Goal: Task Accomplishment & Management: Use online tool/utility

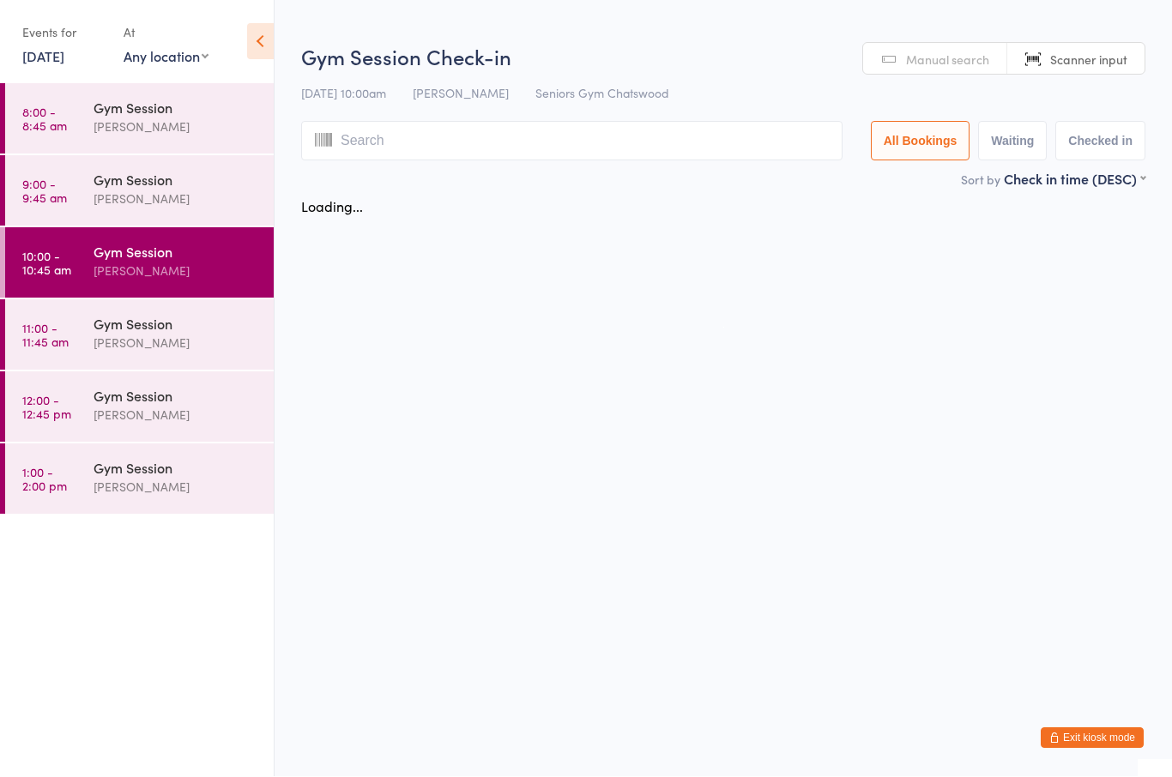
scroll to position [1, 0]
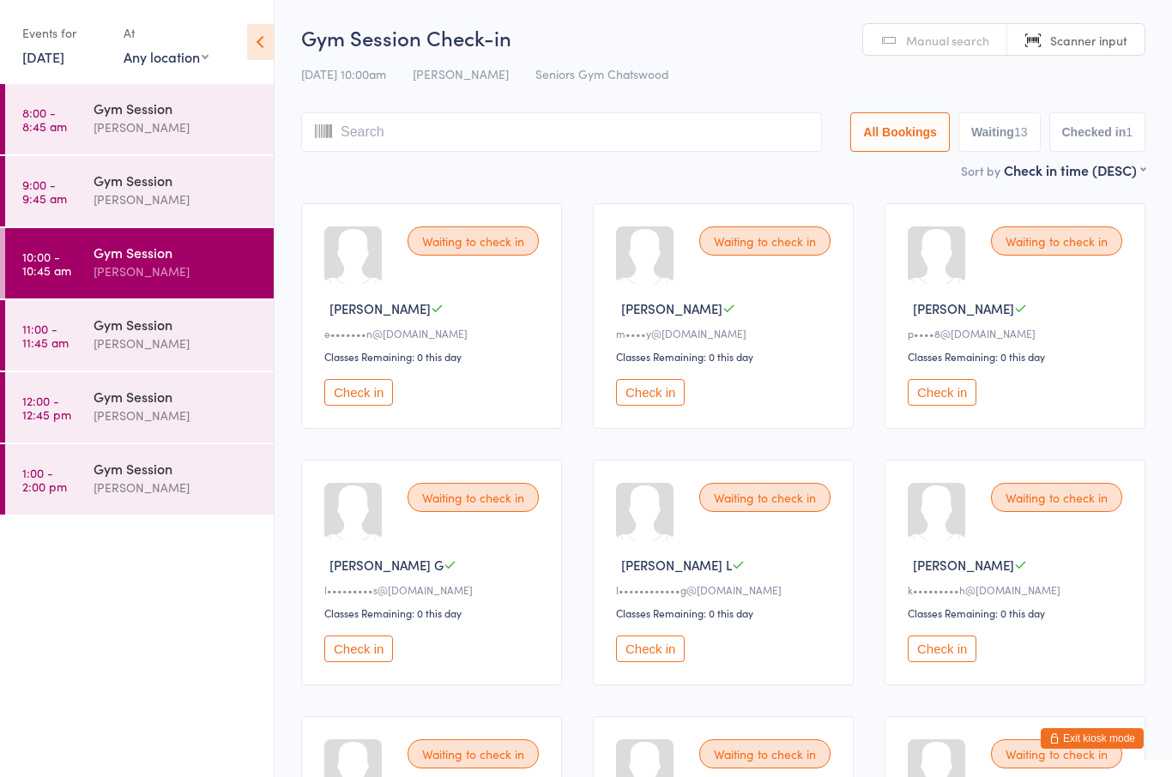
click at [950, 401] on button "Check in" at bounding box center [941, 392] width 69 height 27
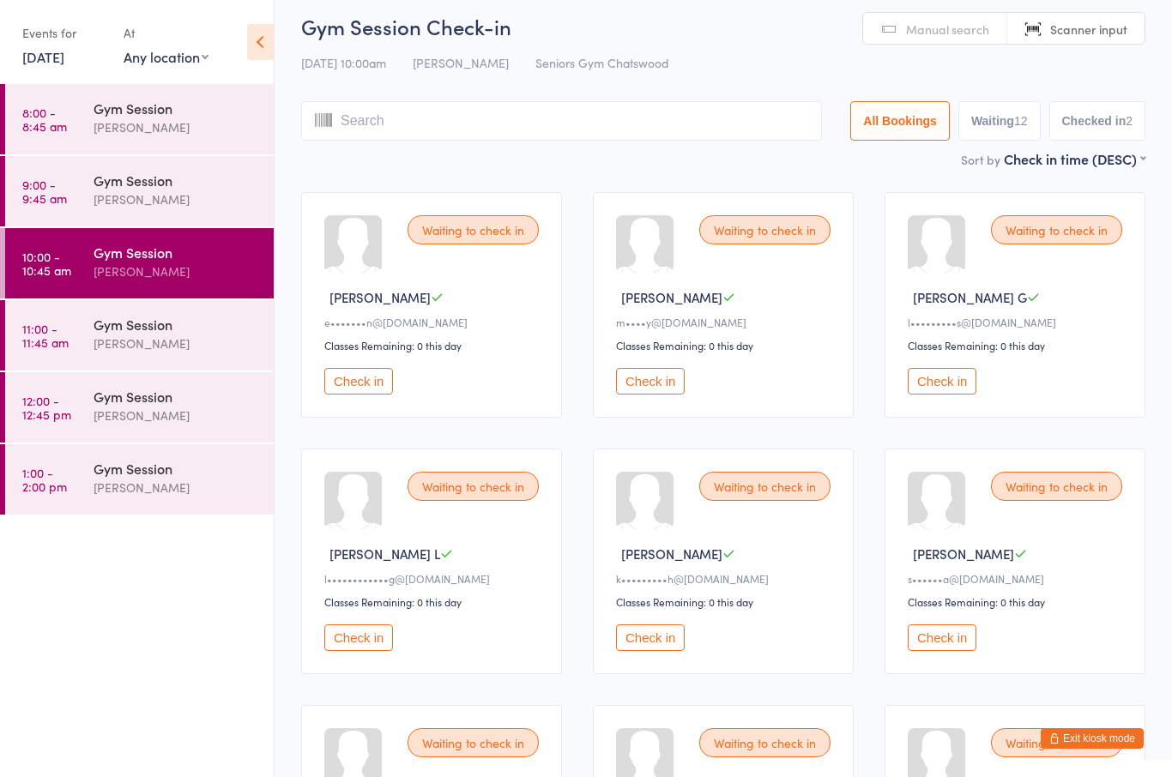
scroll to position [0, 0]
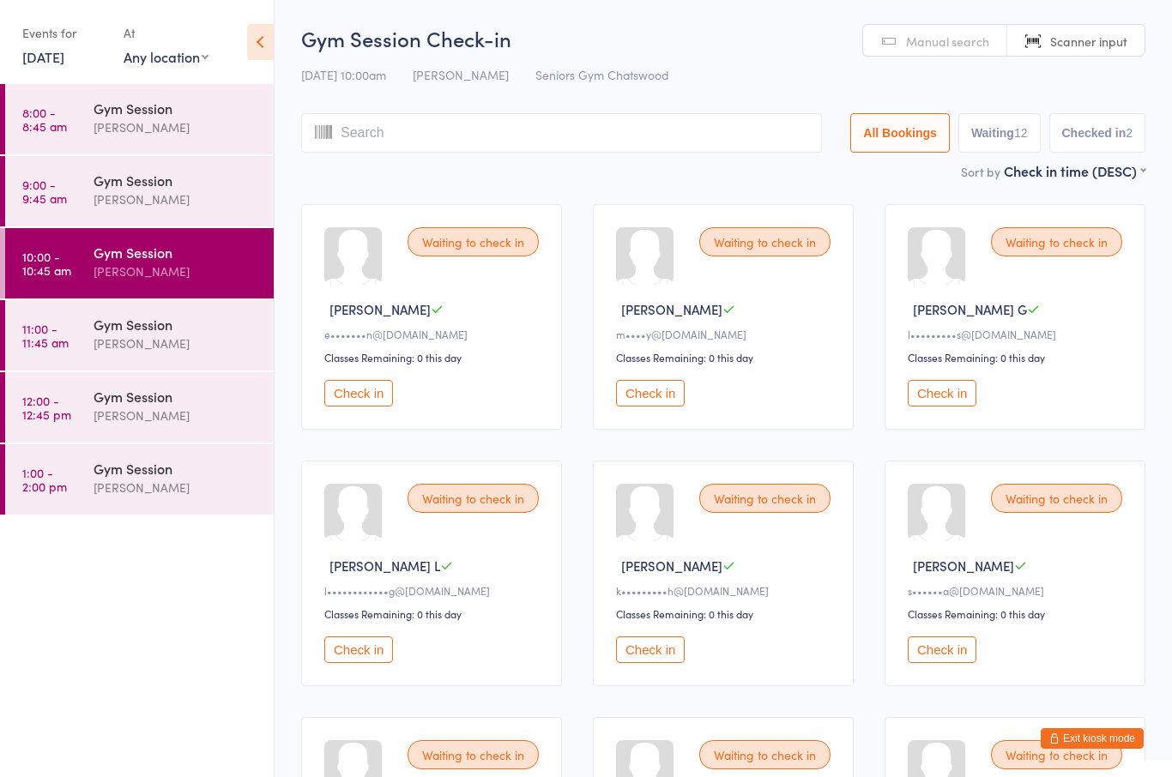
click at [350, 273] on div at bounding box center [352, 255] width 57 height 57
click at [368, 318] on span "[PERSON_NAME]" at bounding box center [379, 309] width 101 height 18
click at [359, 333] on div "Waiting to check in [PERSON_NAME] E e•••••••n@[DOMAIN_NAME] Classes Remaining: …" at bounding box center [431, 317] width 261 height 226
click at [431, 316] on icon at bounding box center [437, 309] width 13 height 13
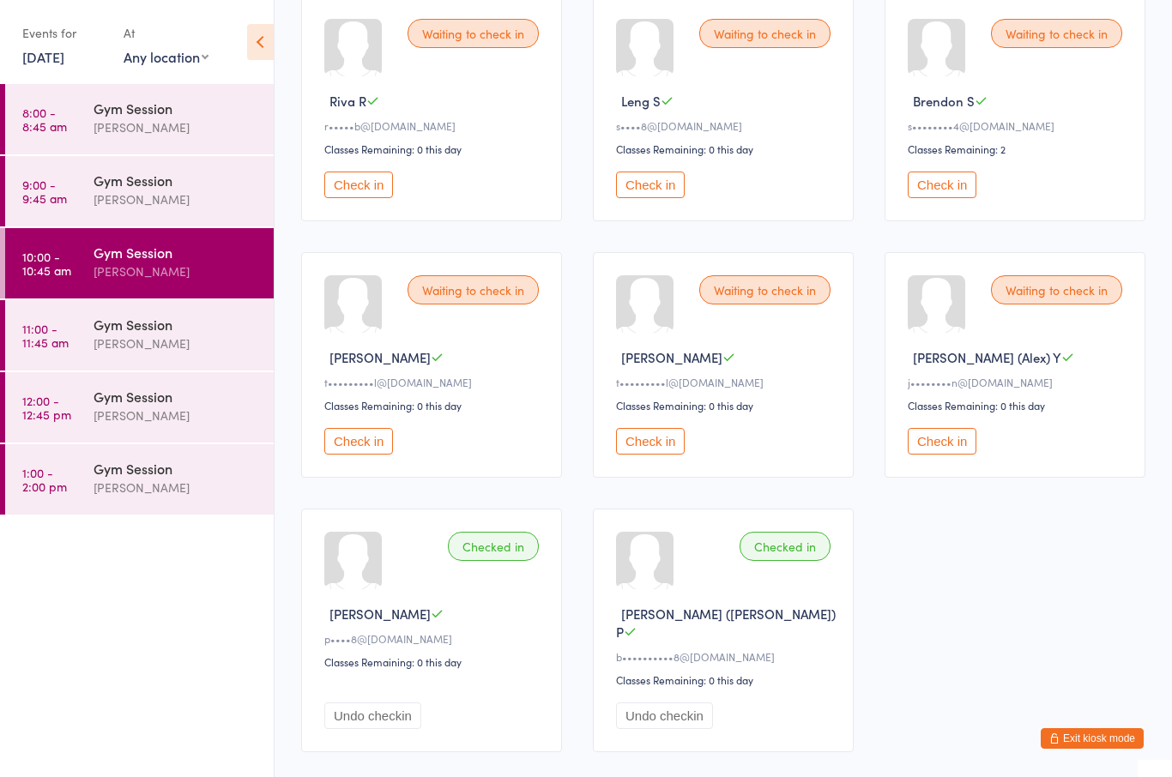
scroll to position [738, 0]
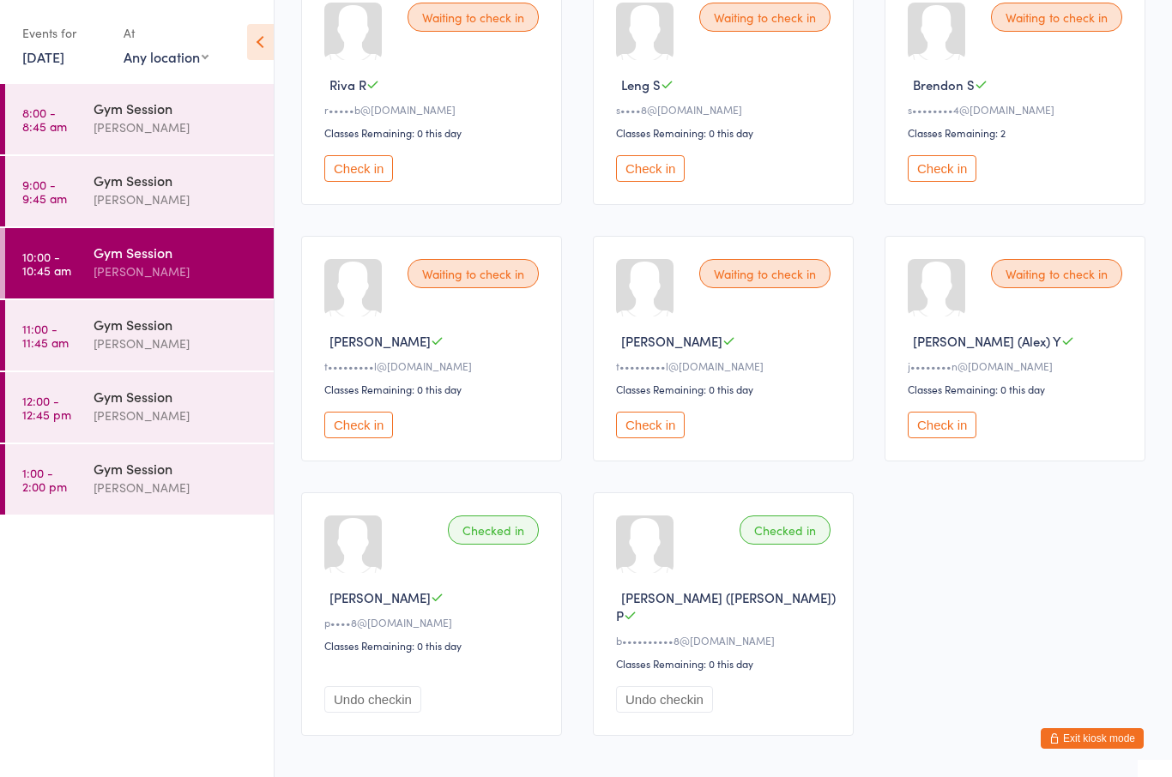
click at [942, 438] on button "Check in" at bounding box center [941, 425] width 69 height 27
click at [658, 182] on button "Check in" at bounding box center [650, 168] width 69 height 27
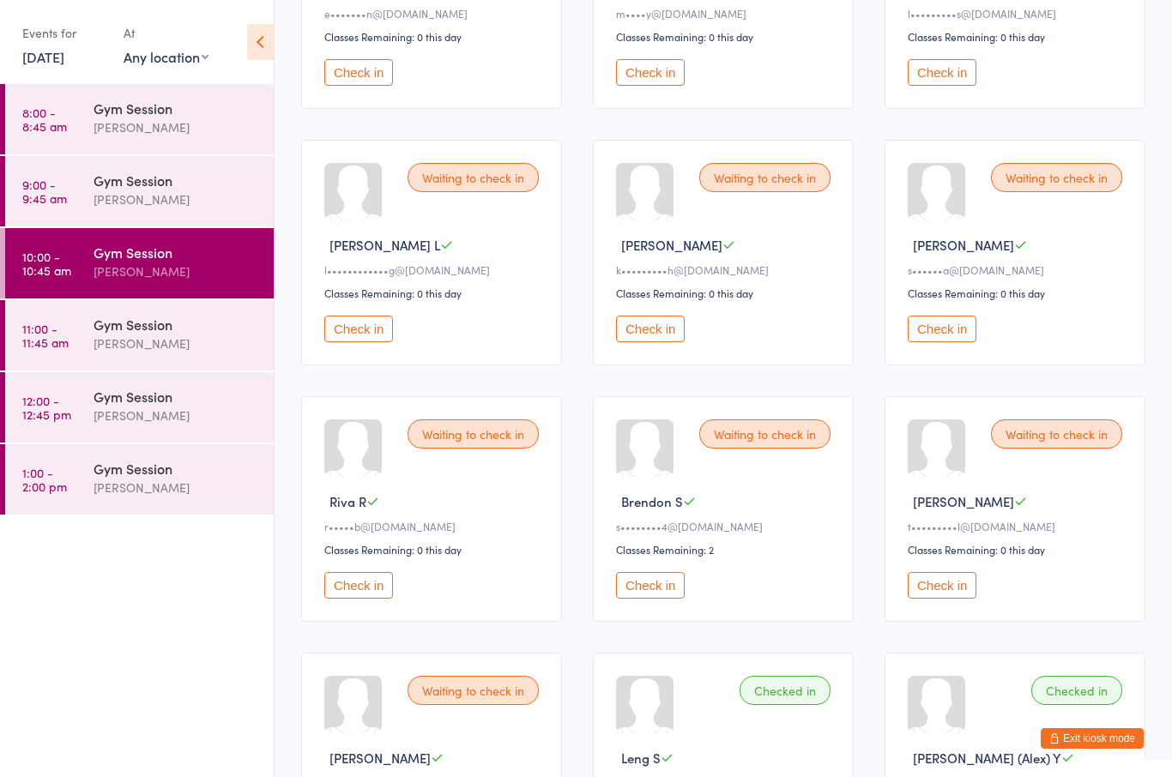
scroll to position [320, 0]
click at [371, 343] on button "Check in" at bounding box center [358, 330] width 69 height 27
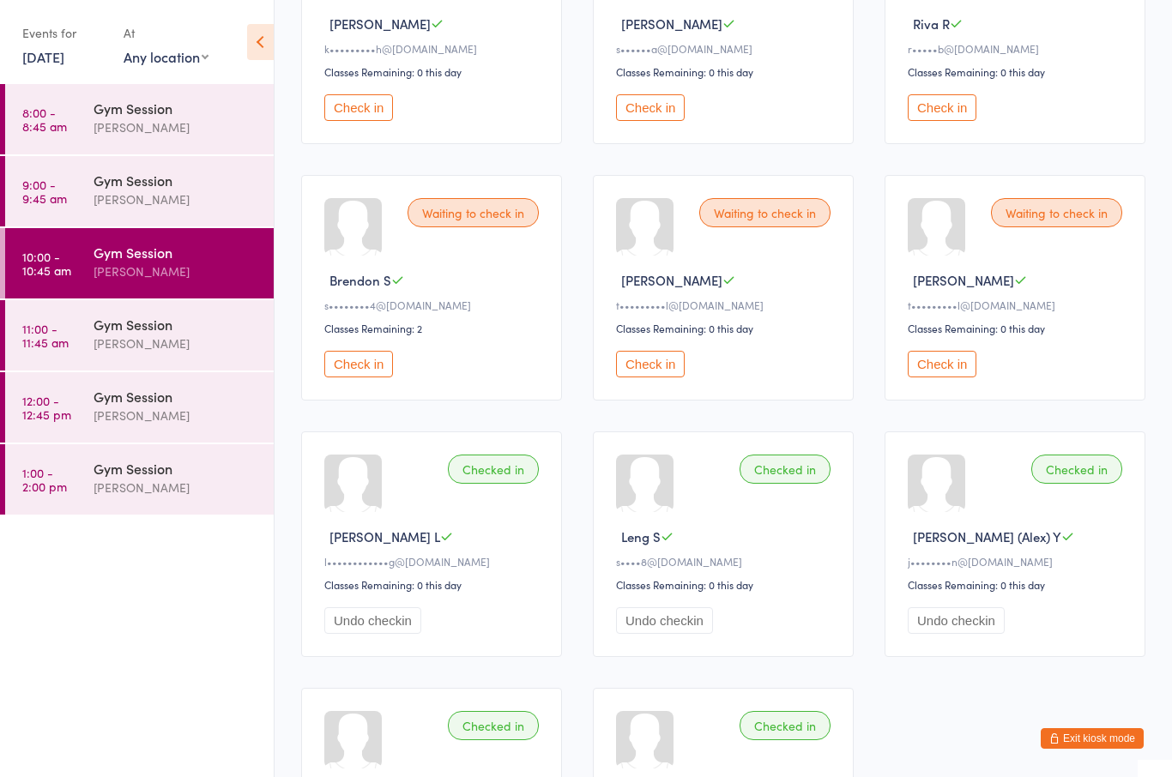
scroll to position [540, 0]
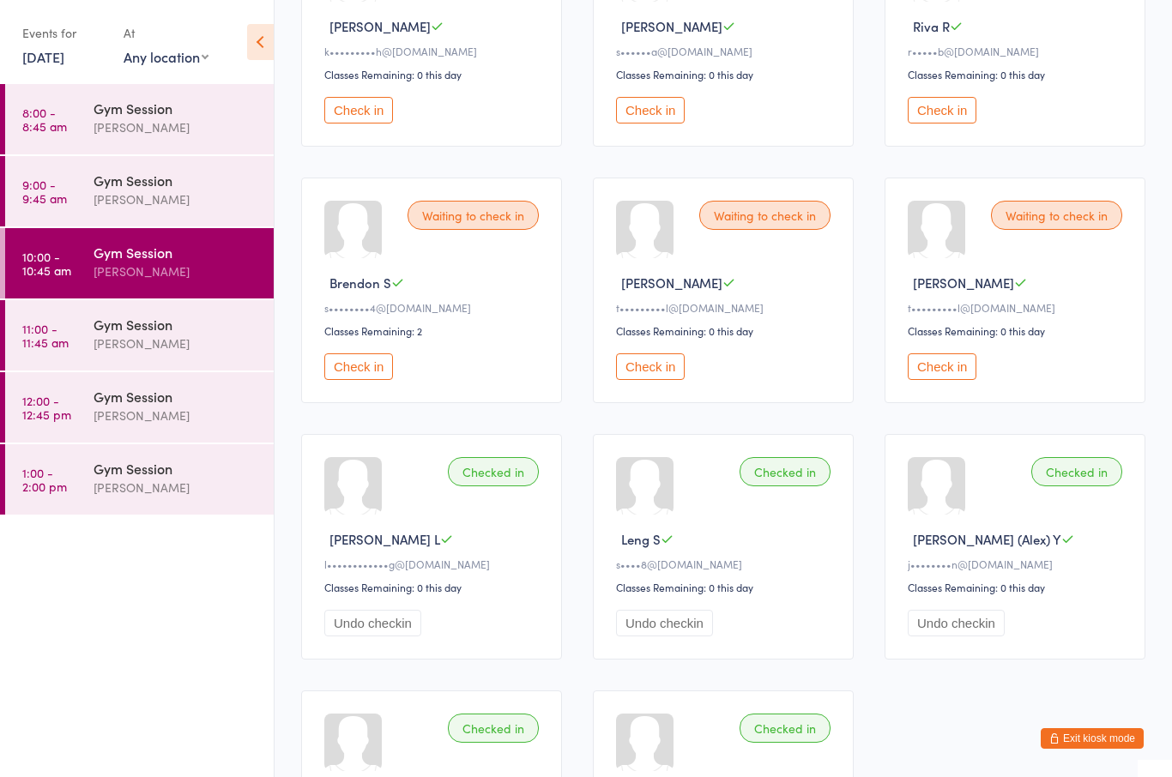
click at [644, 380] on button "Check in" at bounding box center [650, 366] width 69 height 27
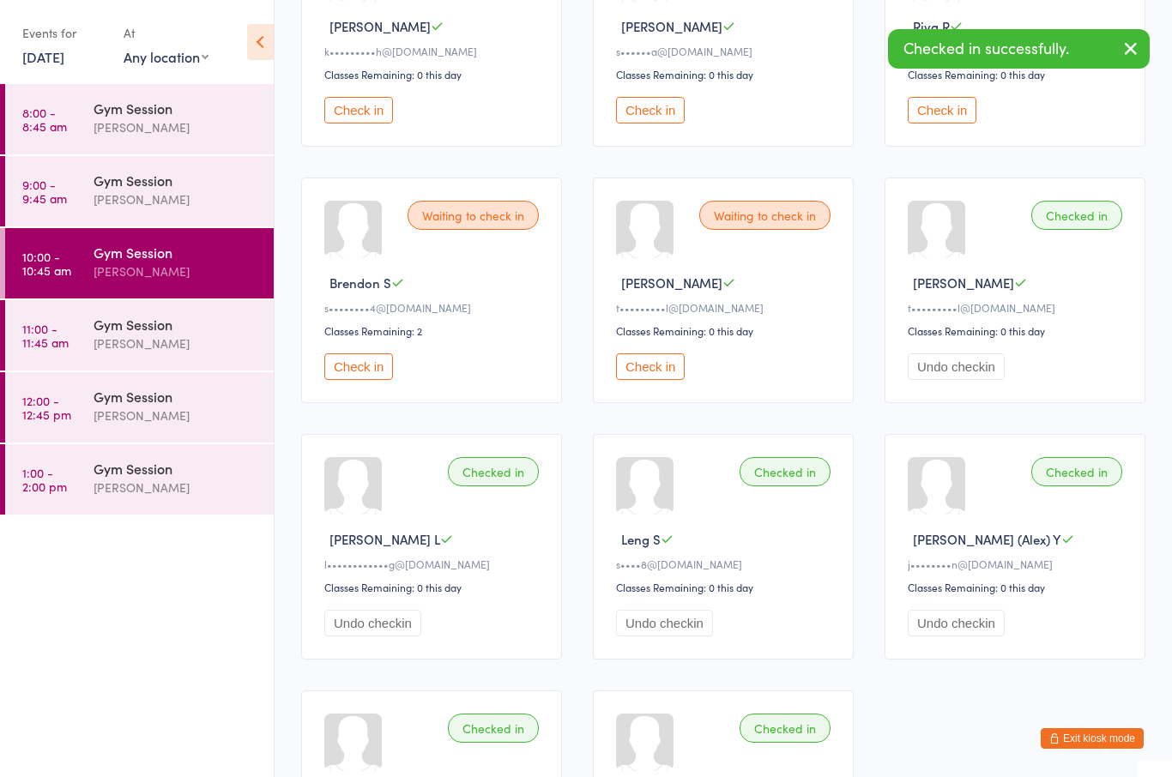
click at [653, 380] on button "Check in" at bounding box center [650, 366] width 69 height 27
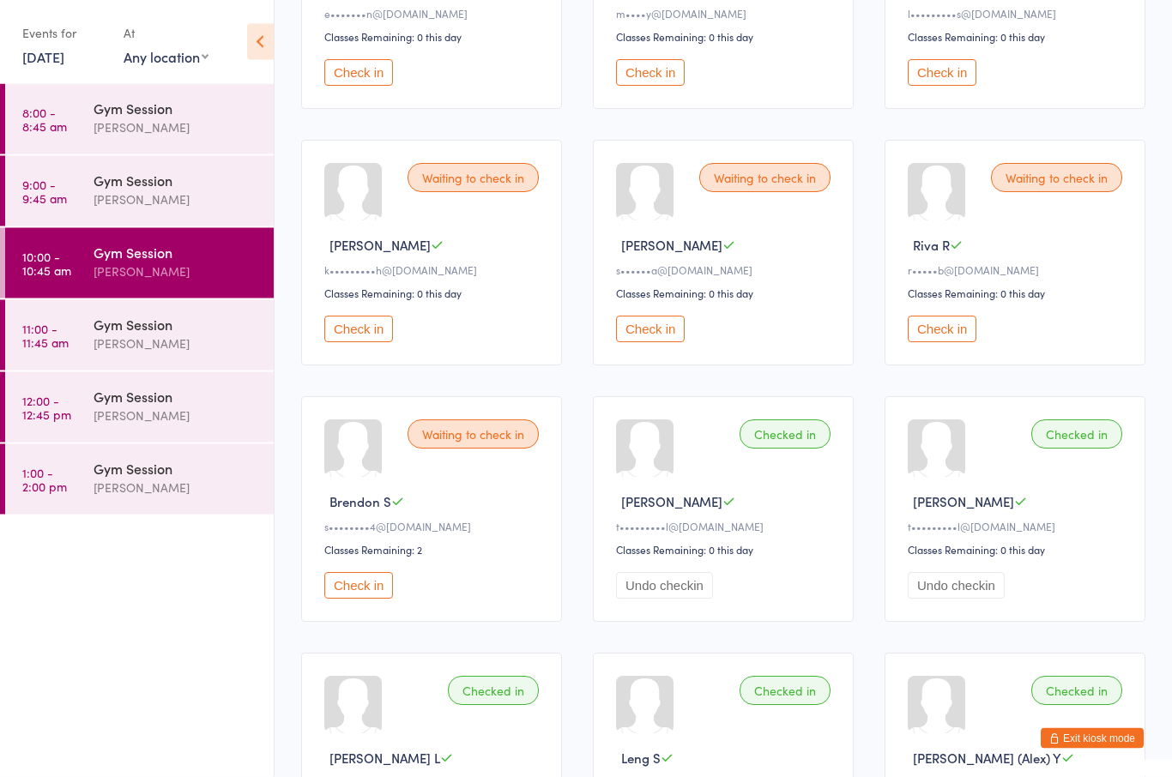
scroll to position [321, 0]
click at [650, 342] on button "Check in" at bounding box center [650, 329] width 69 height 27
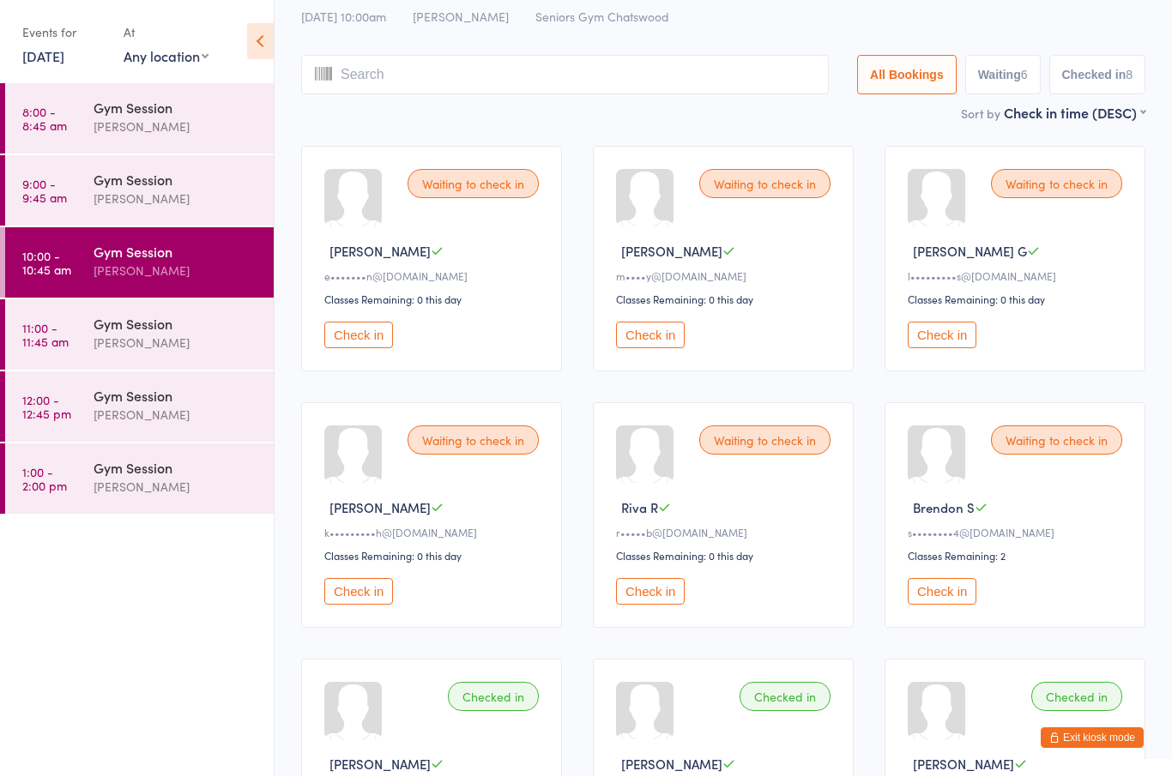
scroll to position [58, 0]
click at [660, 343] on button "Check in" at bounding box center [650, 335] width 69 height 27
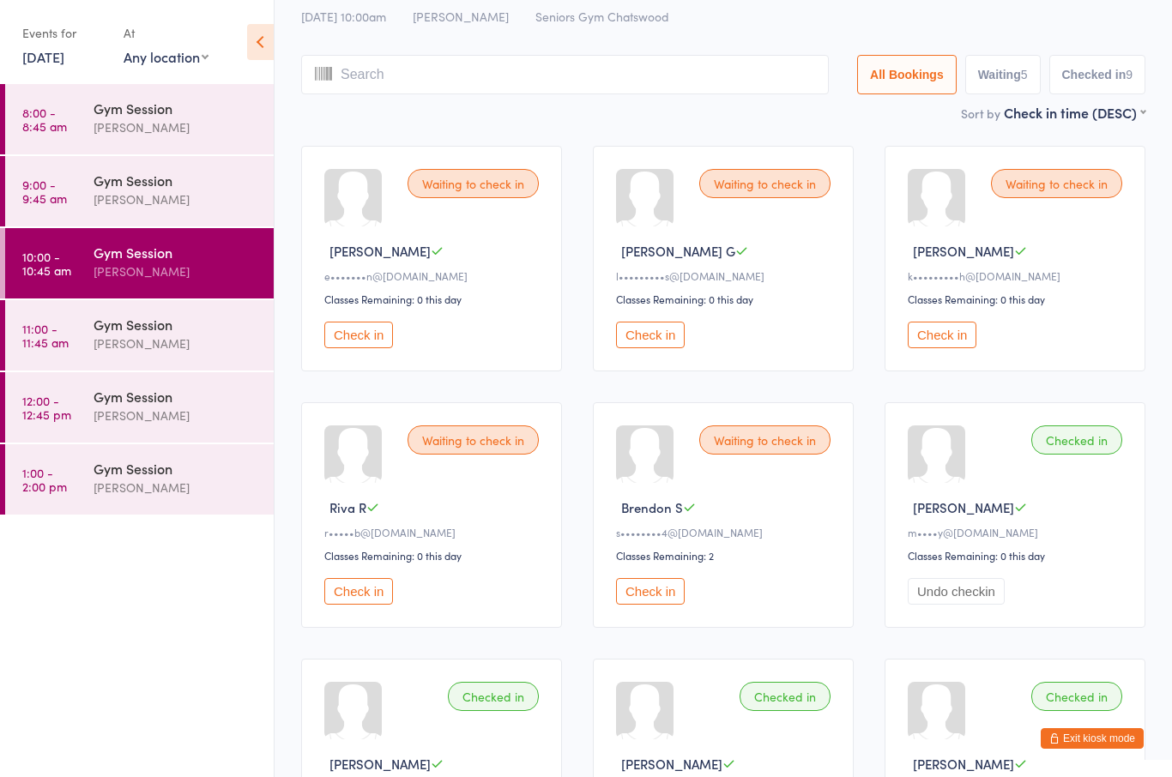
click at [646, 347] on button "Check in" at bounding box center [650, 335] width 69 height 27
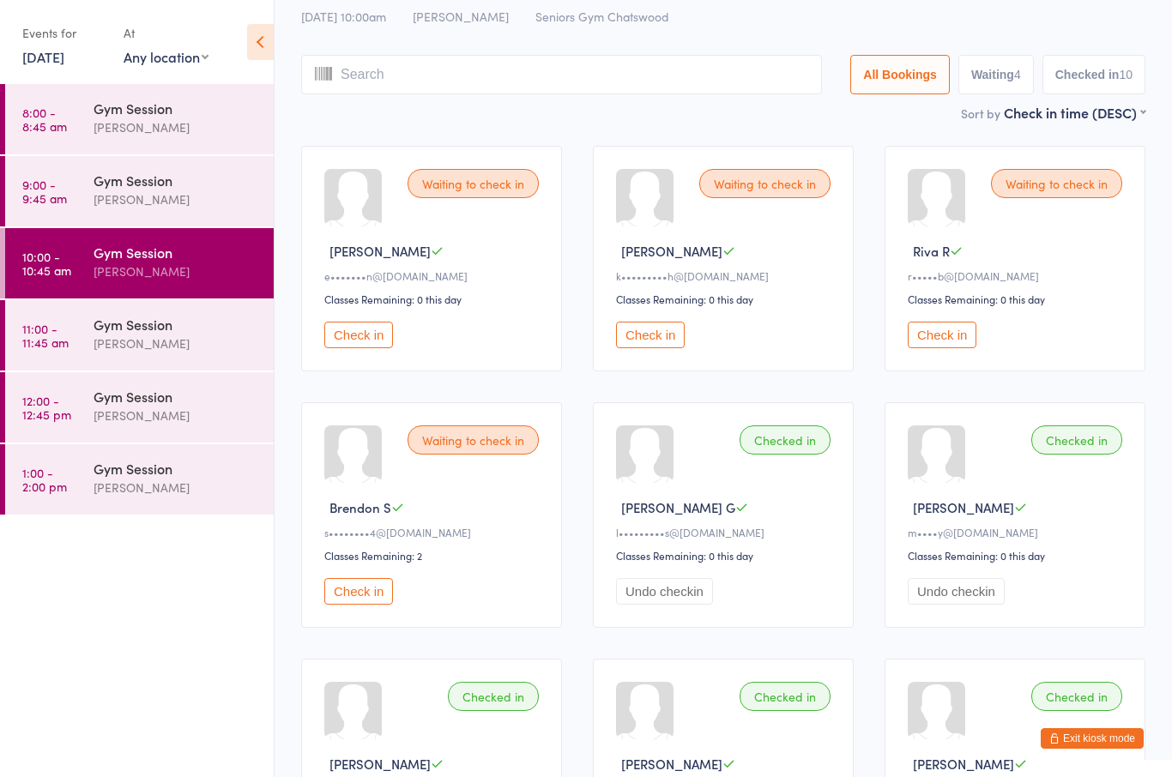
click at [947, 343] on button "Check in" at bounding box center [941, 335] width 69 height 27
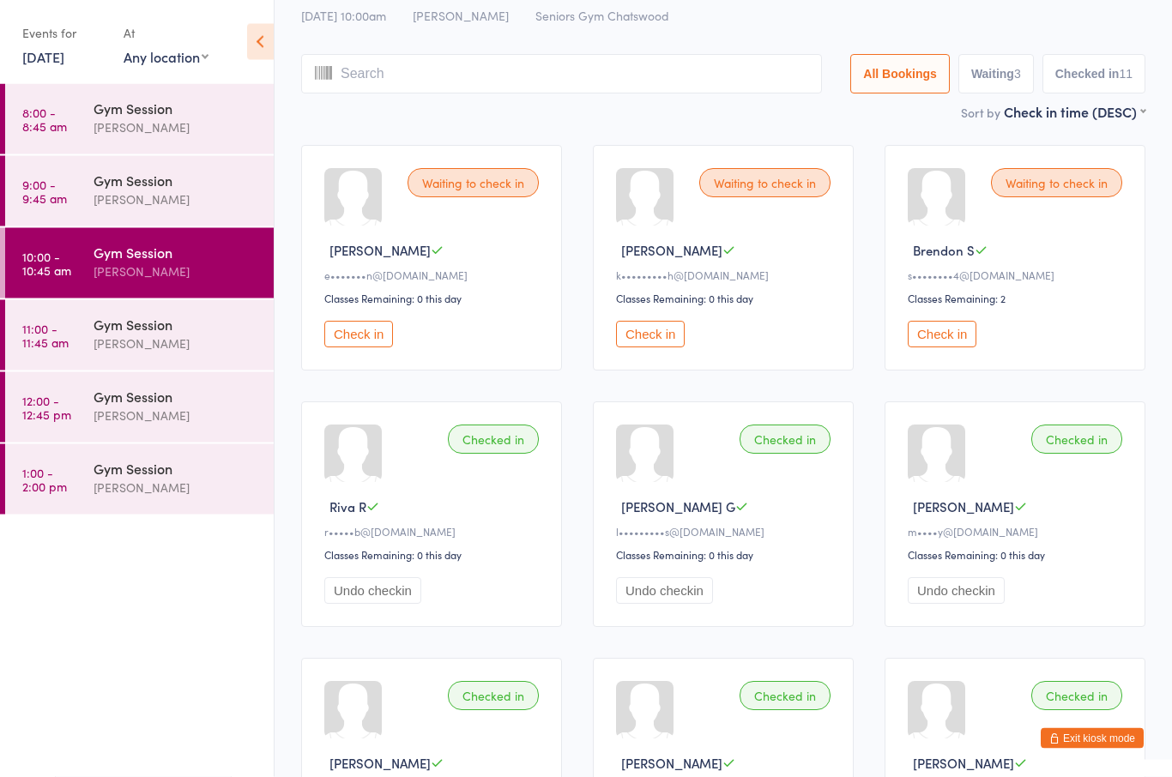
scroll to position [59, 0]
click at [944, 347] on button "Check in" at bounding box center [941, 334] width 69 height 27
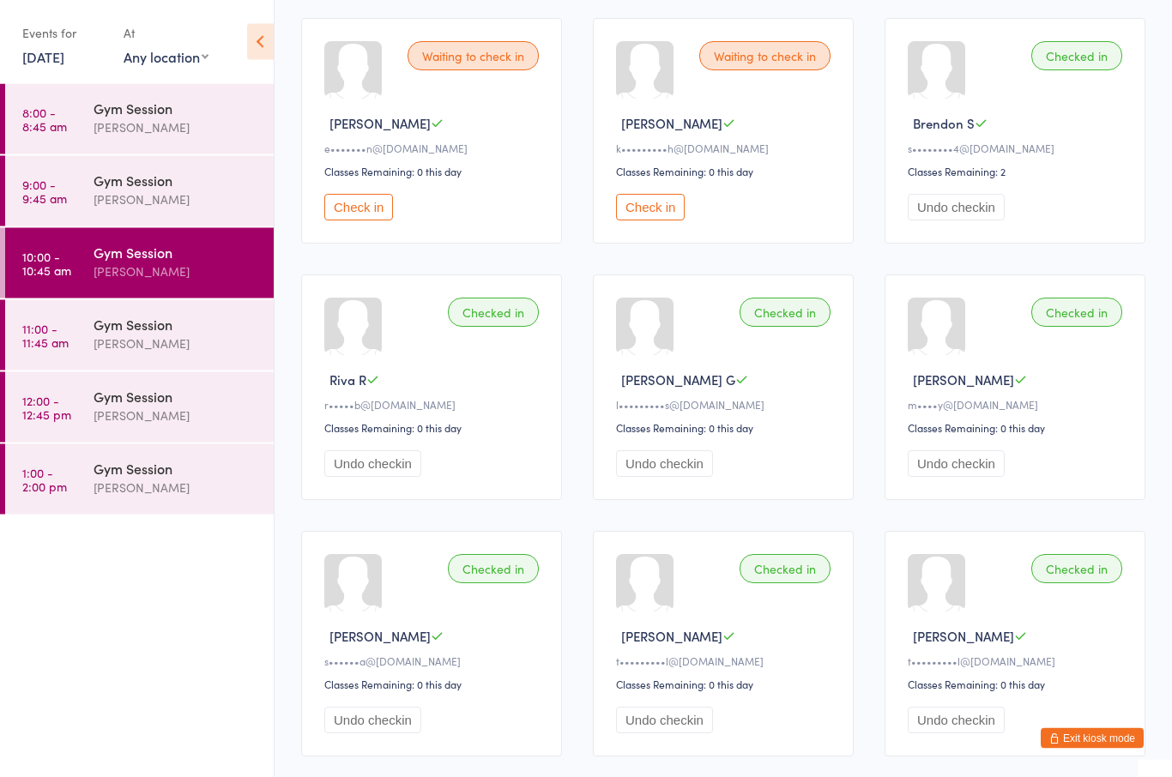
scroll to position [0, 0]
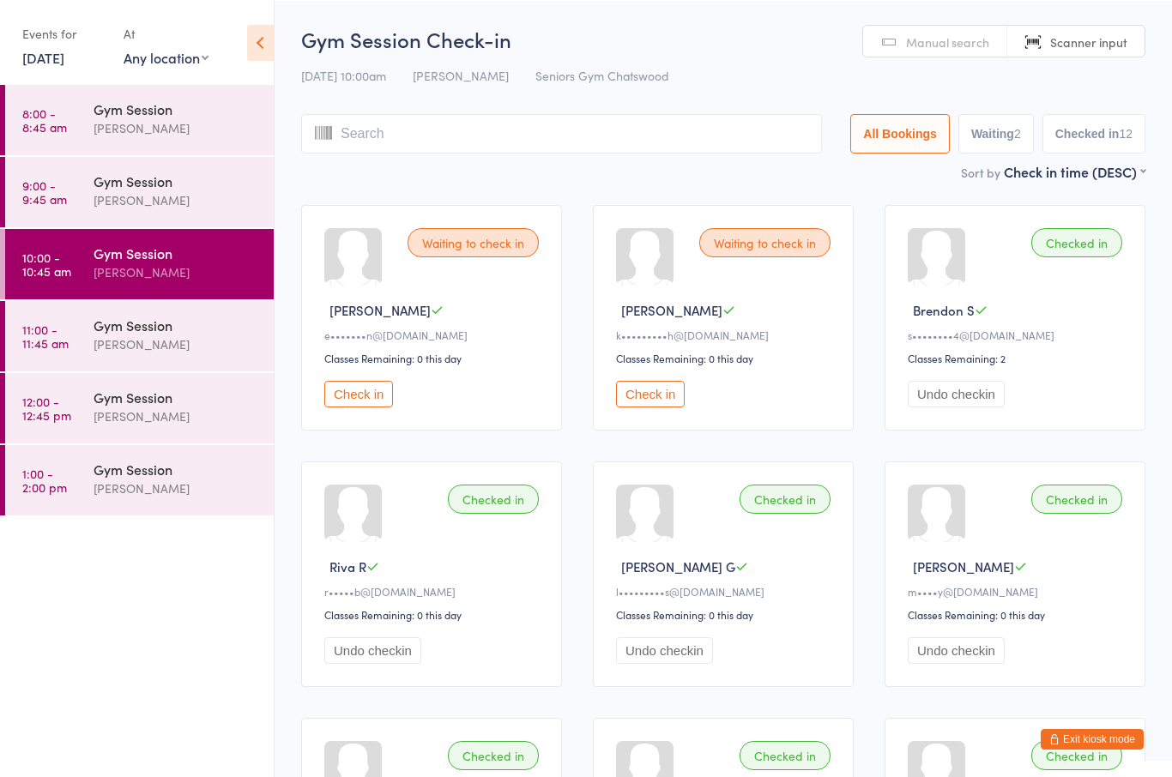
click at [951, 391] on button "Undo checkin" at bounding box center [955, 393] width 97 height 27
click at [936, 401] on button "Check in" at bounding box center [941, 393] width 69 height 27
click at [658, 285] on div at bounding box center [644, 255] width 57 height 57
click at [666, 406] on button "Check in" at bounding box center [650, 393] width 69 height 27
